Goal: Transaction & Acquisition: Purchase product/service

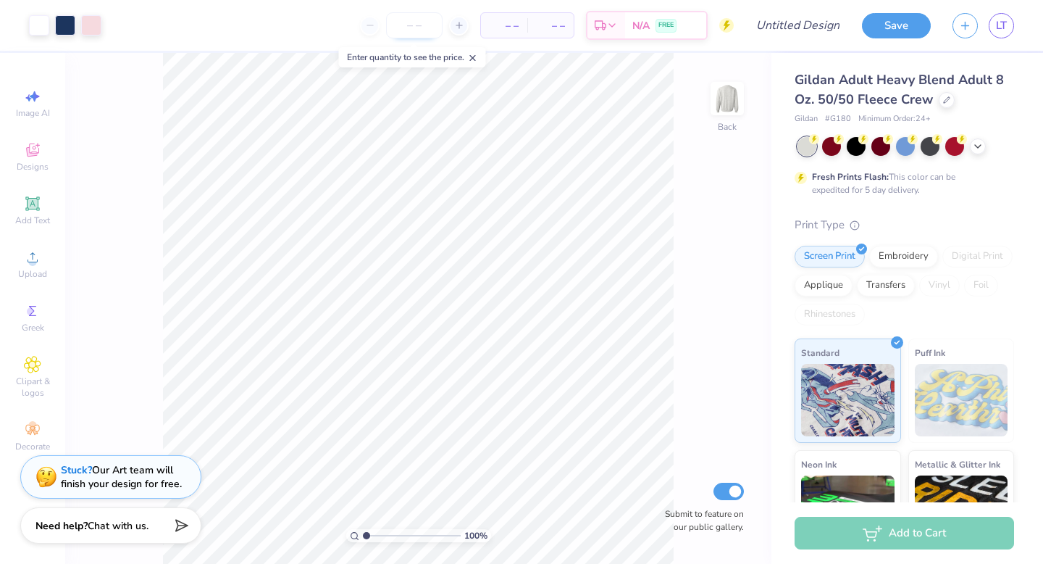
click at [425, 30] on input "number" at bounding box center [414, 25] width 57 height 26
type input "4"
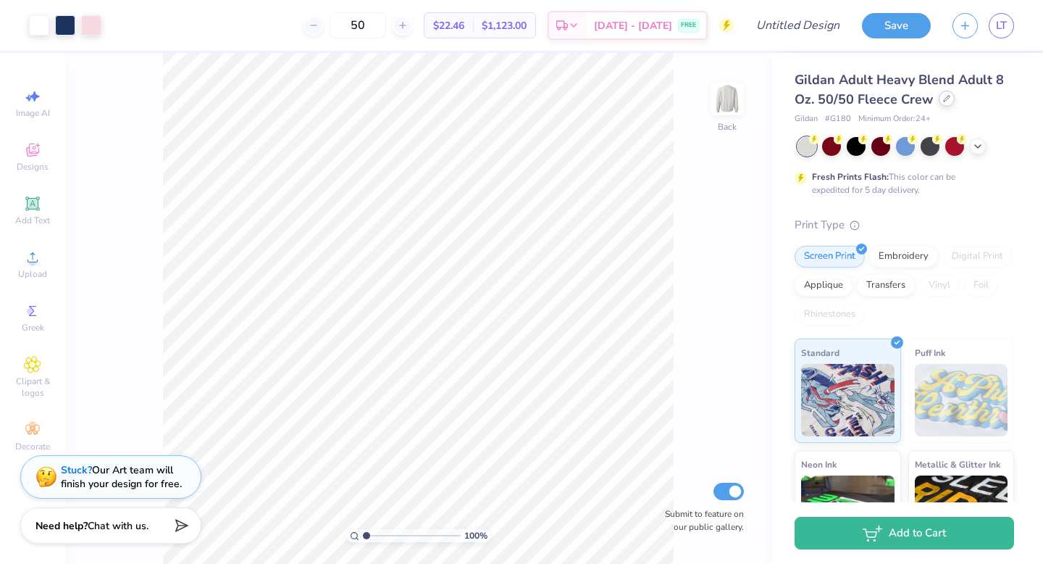
type input "50"
click at [943, 99] on icon at bounding box center [946, 98] width 7 height 7
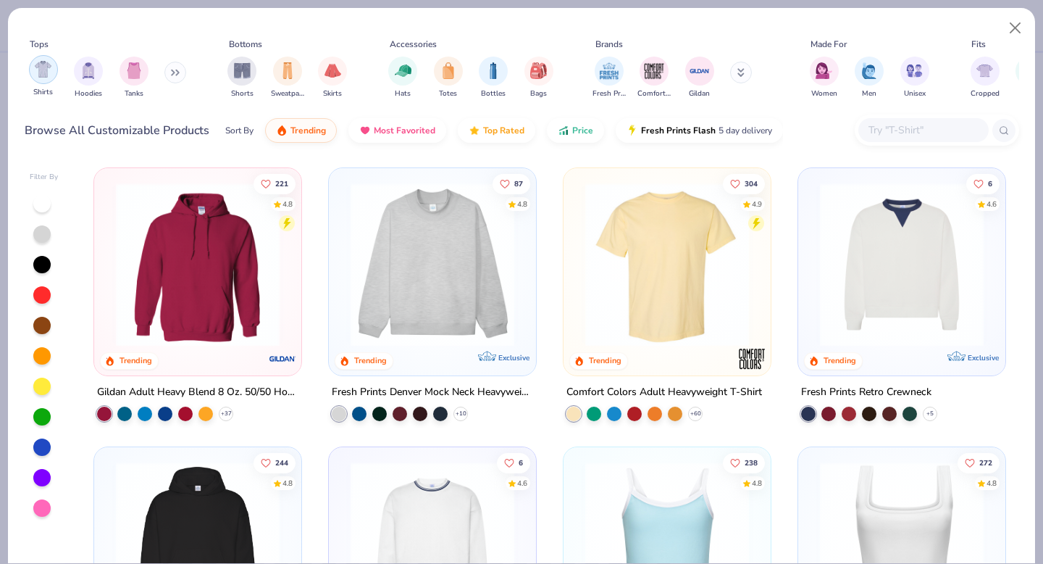
click at [43, 72] on img "filter for Shirts" at bounding box center [43, 69] width 17 height 17
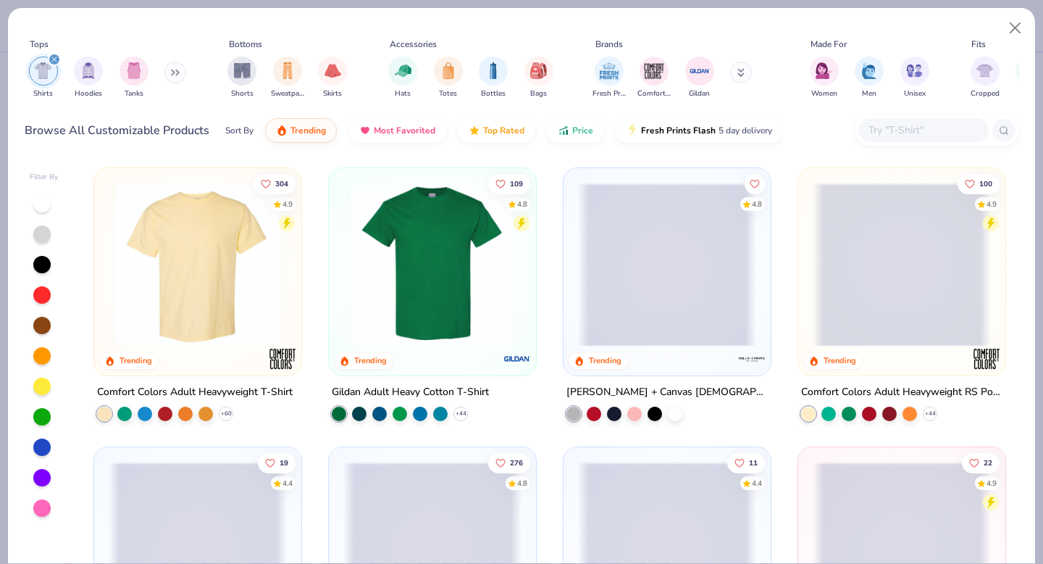
click at [222, 292] on img at bounding box center [198, 265] width 178 height 164
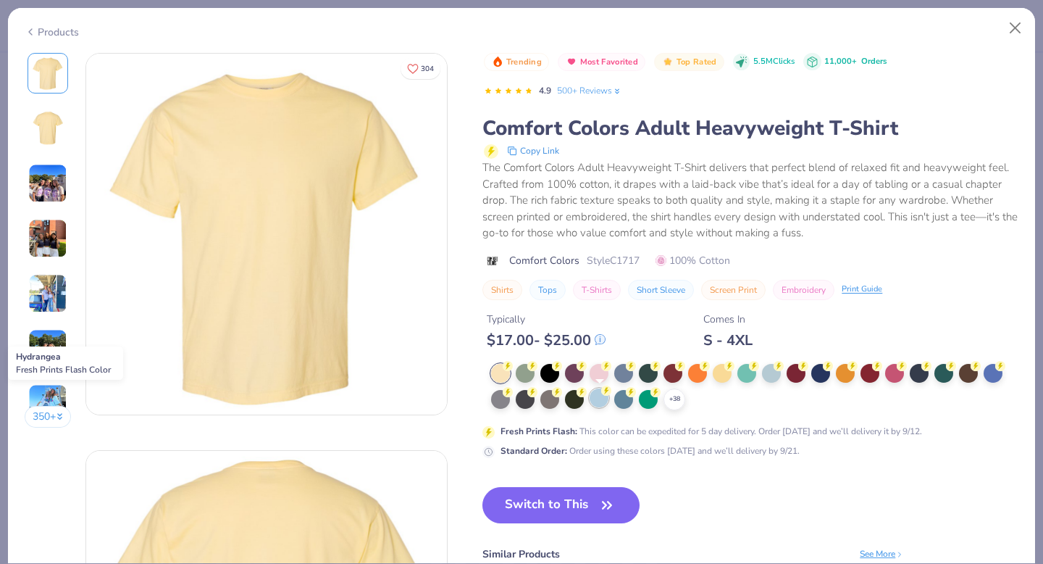
click at [595, 400] on div at bounding box center [599, 397] width 19 height 19
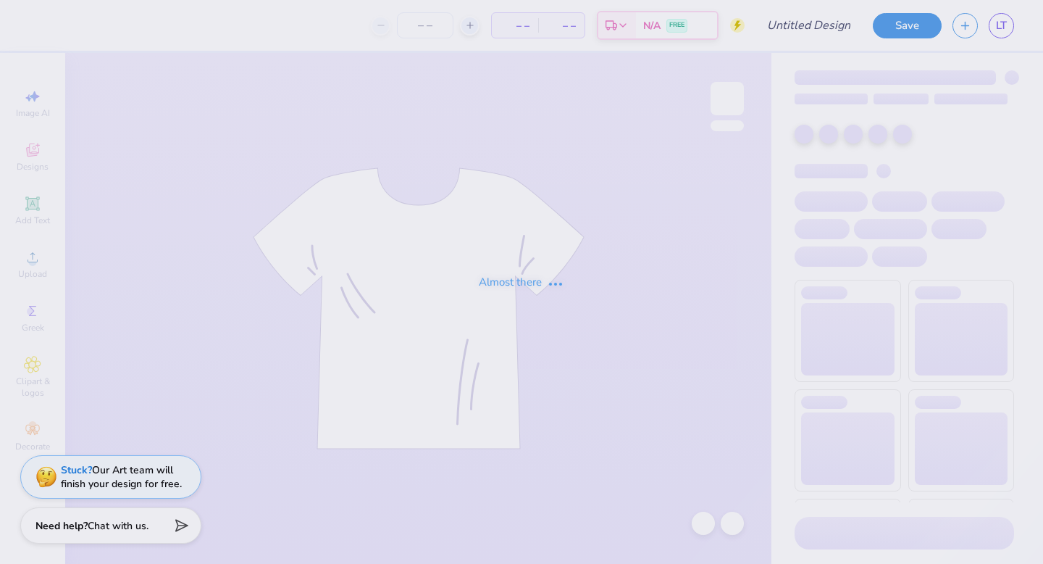
type input "pek recruitment tees"
type input "74"
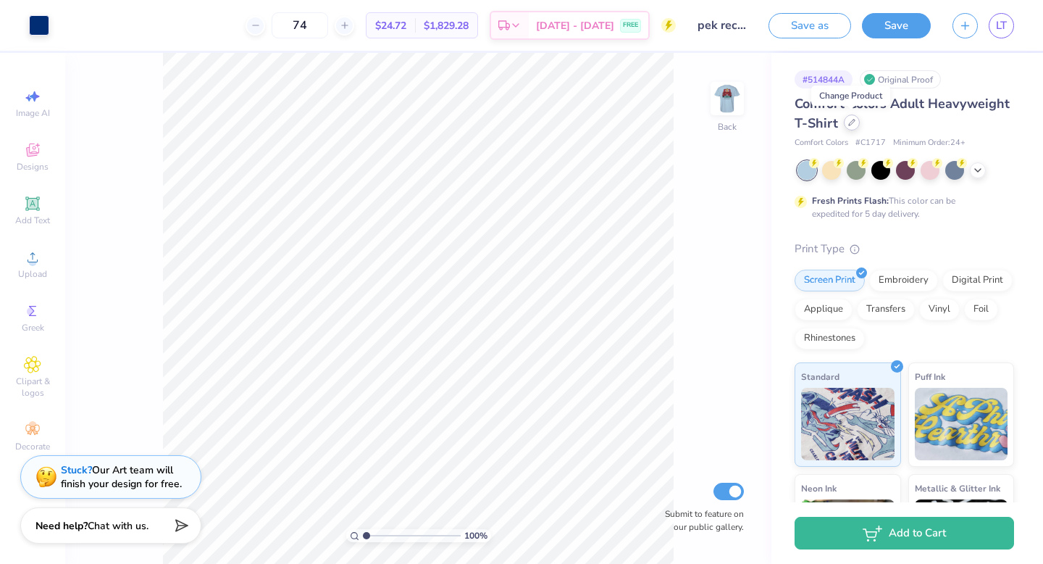
click at [853, 122] on icon at bounding box center [851, 122] width 7 height 7
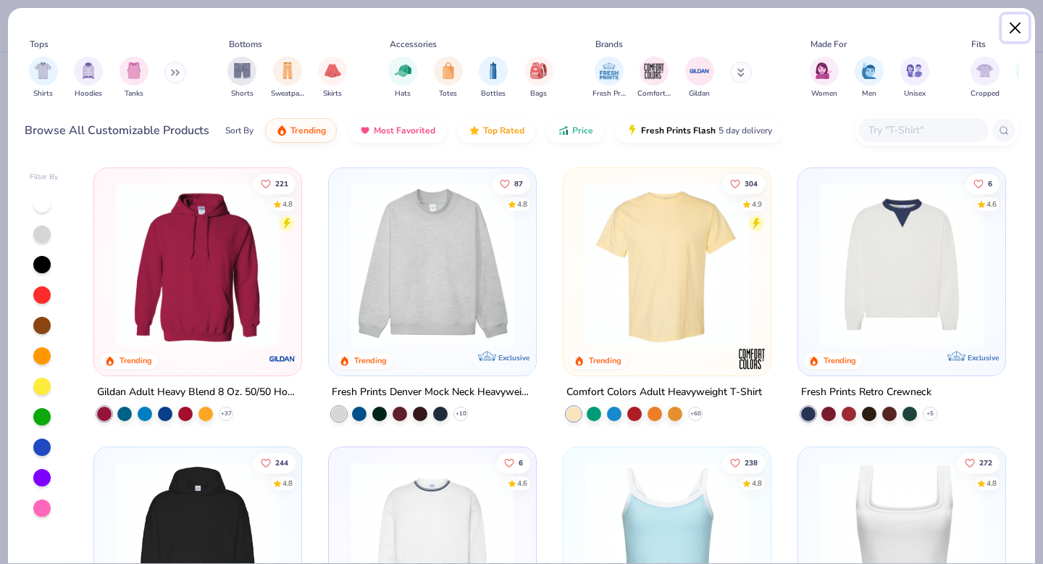
click at [1013, 26] on button "Close" at bounding box center [1016, 28] width 28 height 28
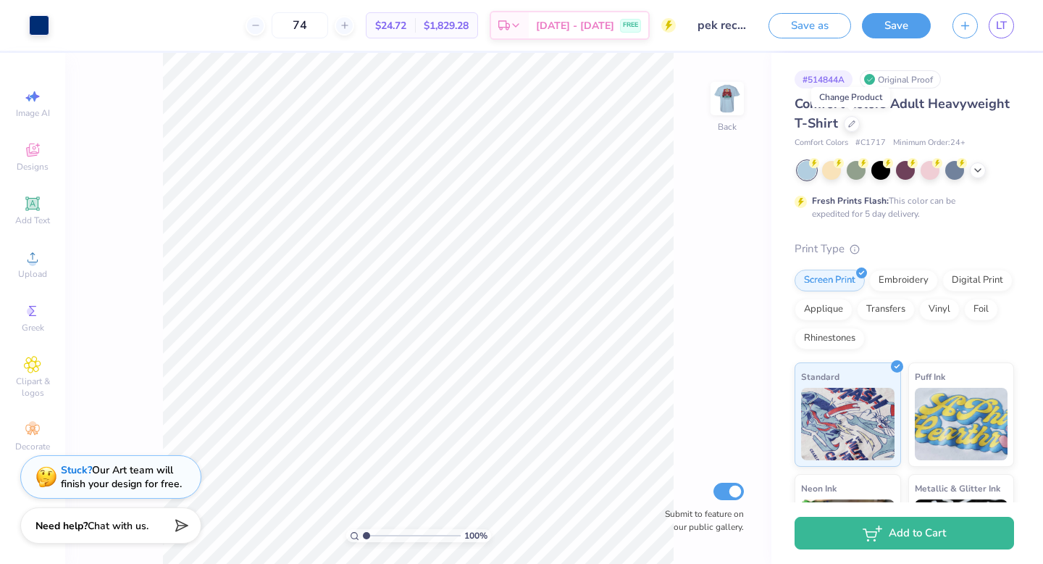
click at [915, 109] on span "Comfort Colors Adult Heavyweight T-Shirt" at bounding box center [902, 113] width 215 height 37
